Goal: Information Seeking & Learning: Find specific page/section

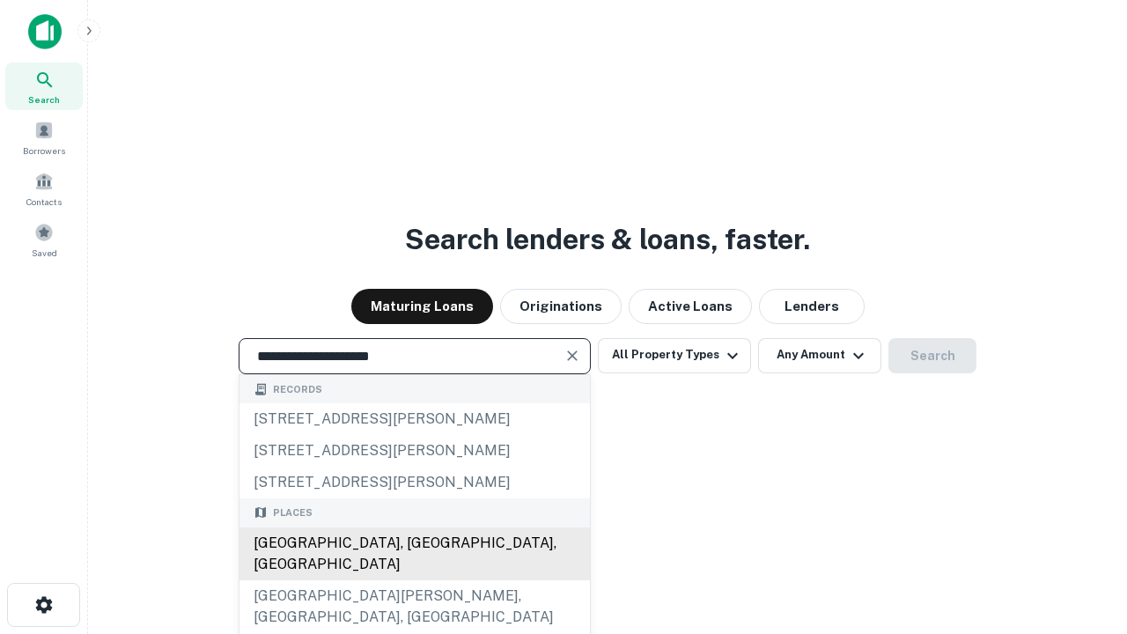
click at [414, 580] on div "[GEOGRAPHIC_DATA], [GEOGRAPHIC_DATA], [GEOGRAPHIC_DATA]" at bounding box center [414, 553] width 350 height 53
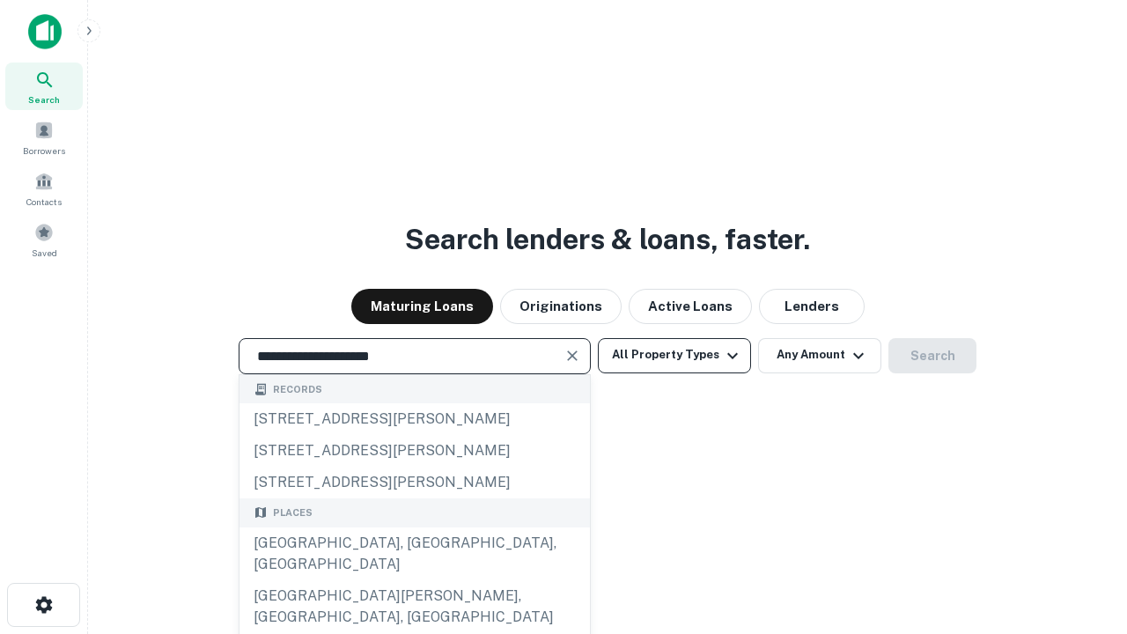
click at [674, 355] on button "All Property Types" at bounding box center [674, 355] width 153 height 35
type input "**********"
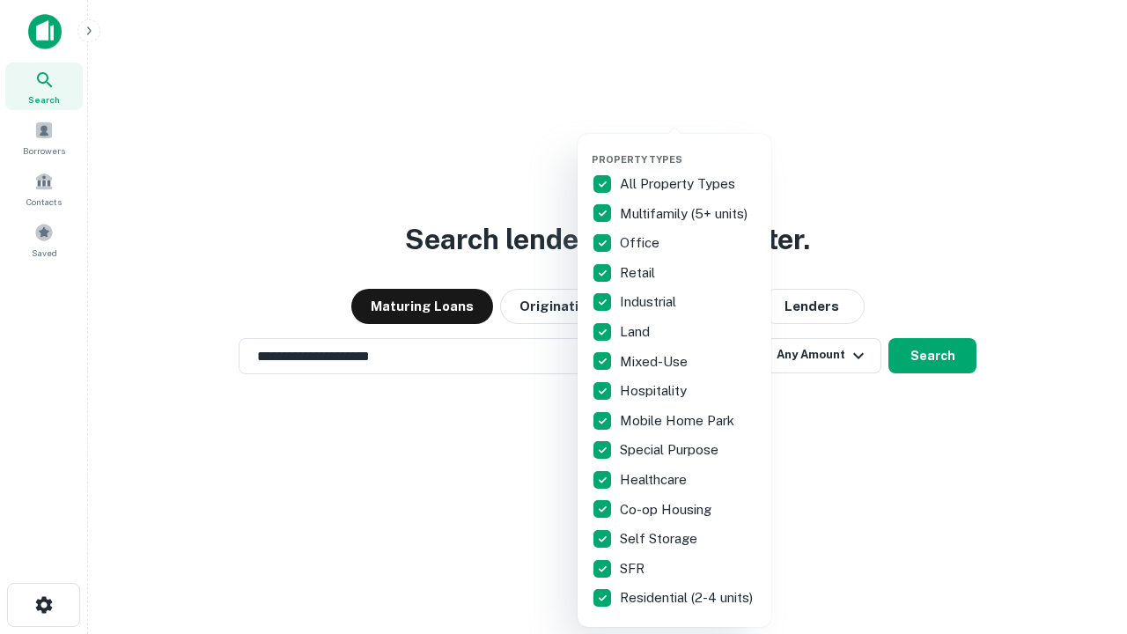
click at [688, 148] on button "button" at bounding box center [689, 148] width 194 height 1
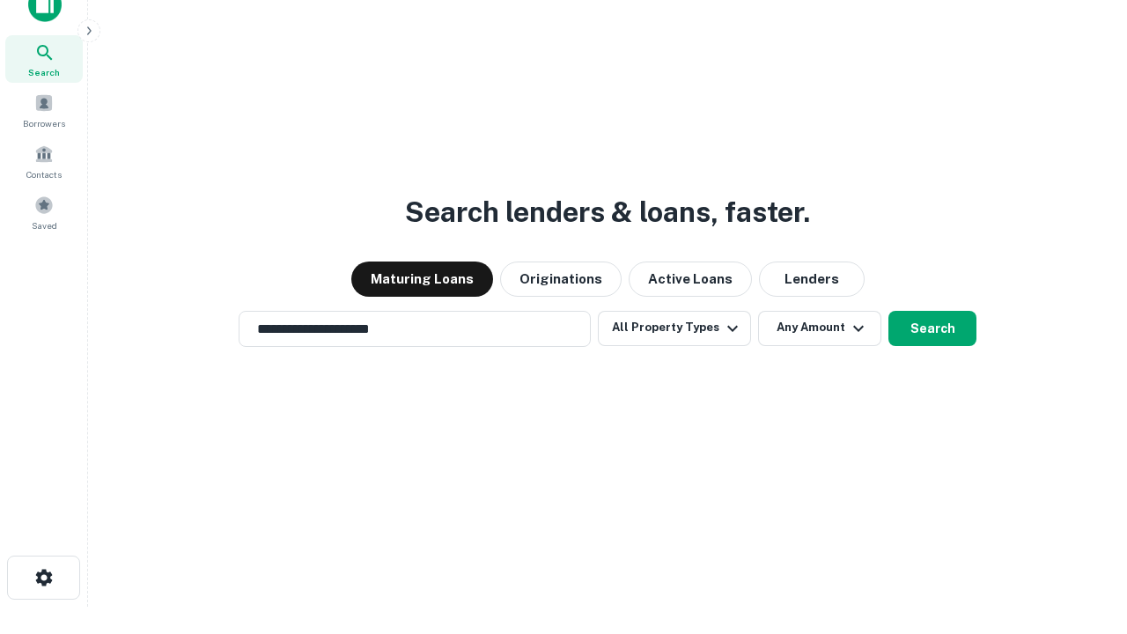
scroll to position [11, 212]
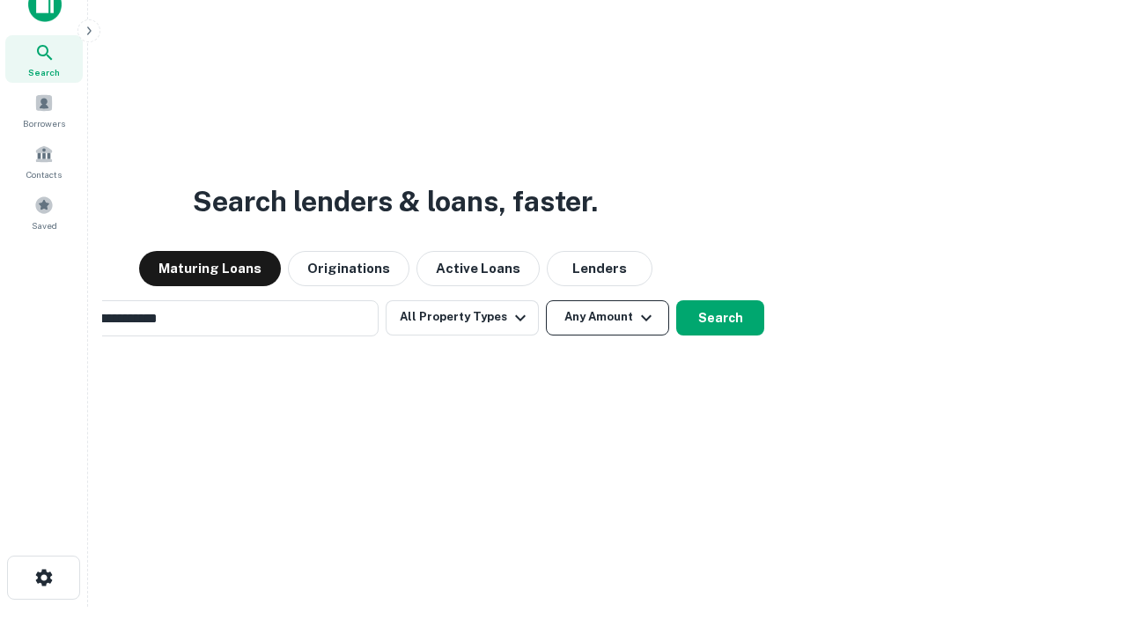
click at [546, 300] on button "Any Amount" at bounding box center [607, 317] width 123 height 35
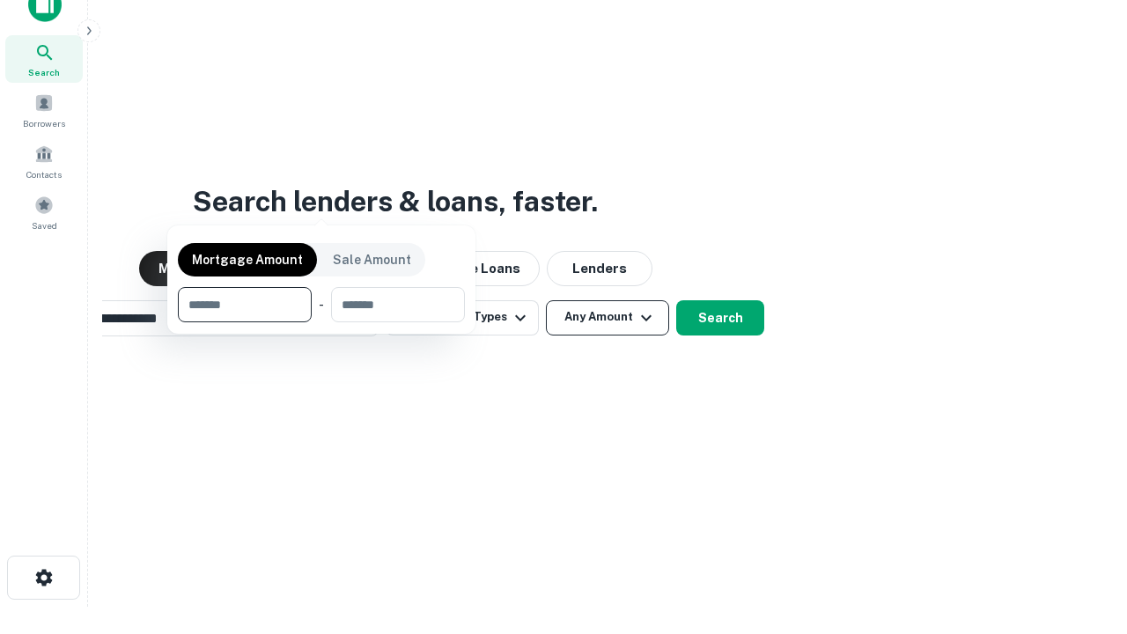
scroll to position [28, 0]
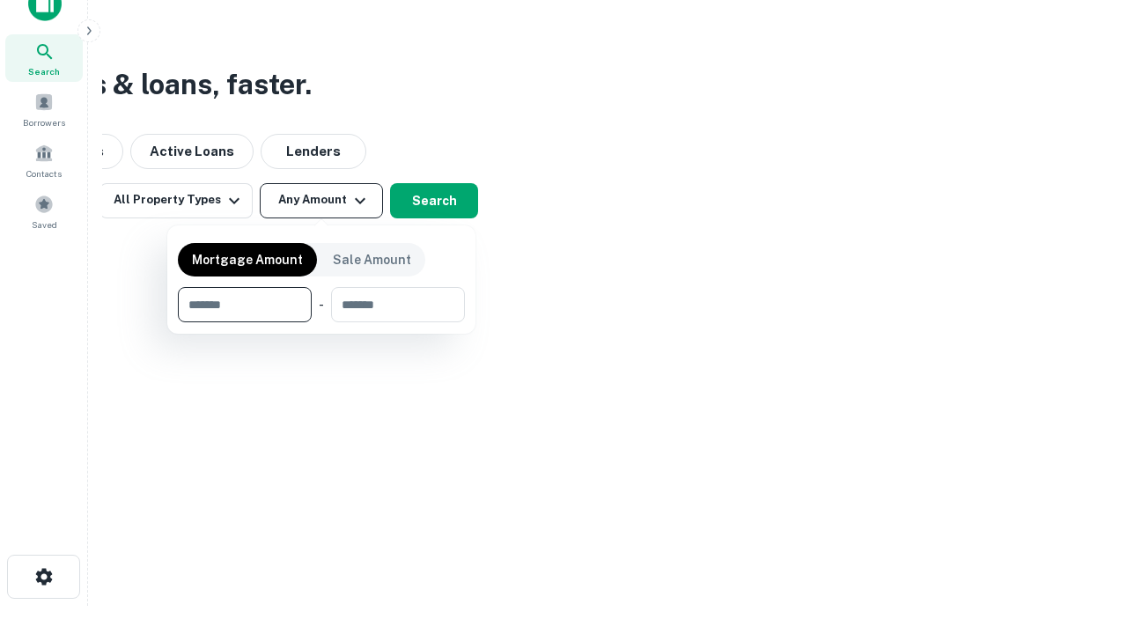
type input "*******"
click at [321, 322] on button "button" at bounding box center [321, 322] width 287 height 1
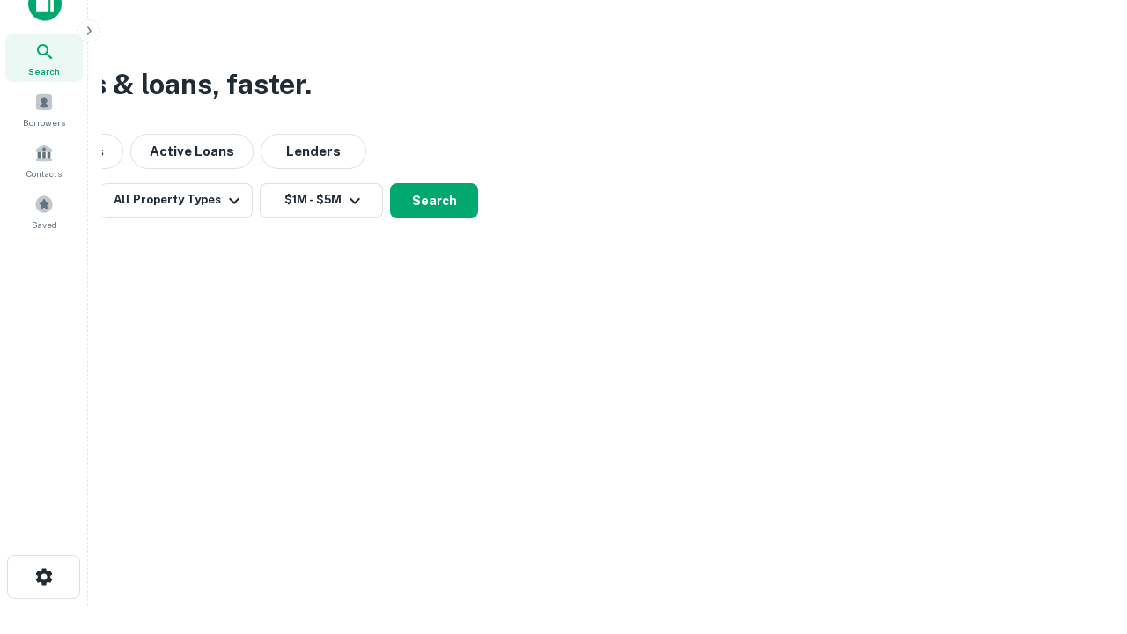
scroll to position [11, 325]
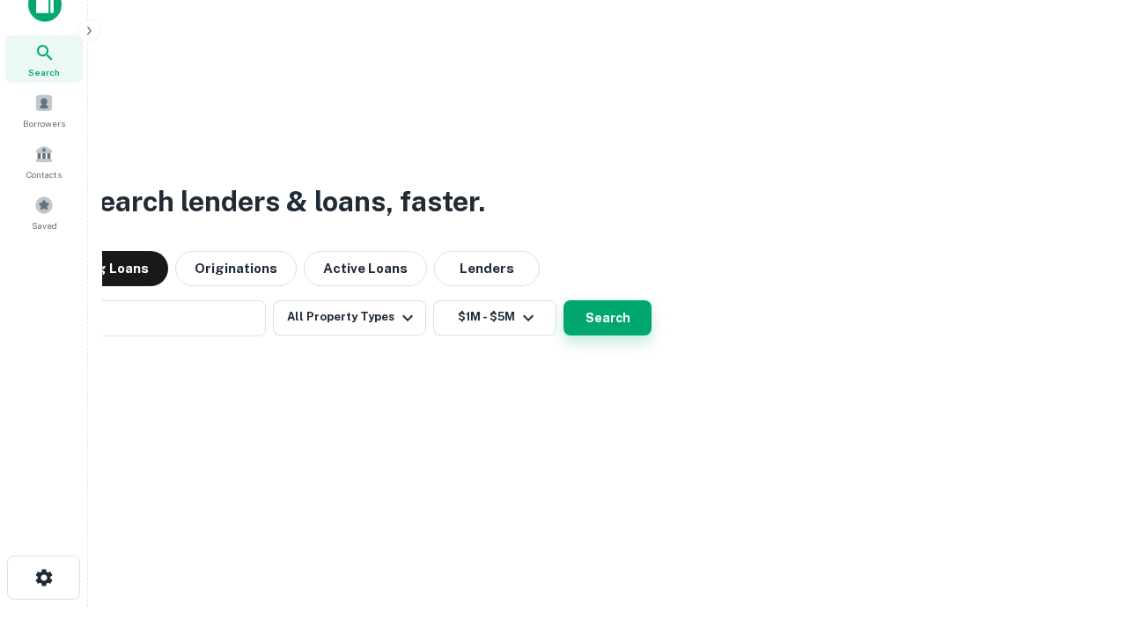
click at [563, 300] on button "Search" at bounding box center [607, 317] width 88 height 35
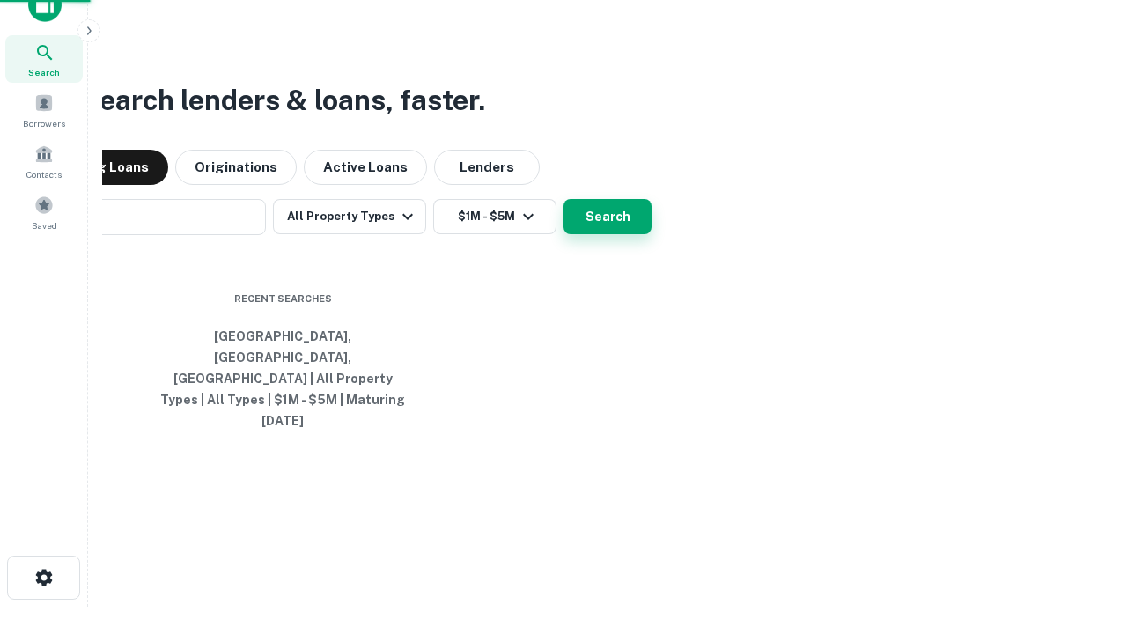
scroll to position [47, 498]
